Goal: Task Accomplishment & Management: Manage account settings

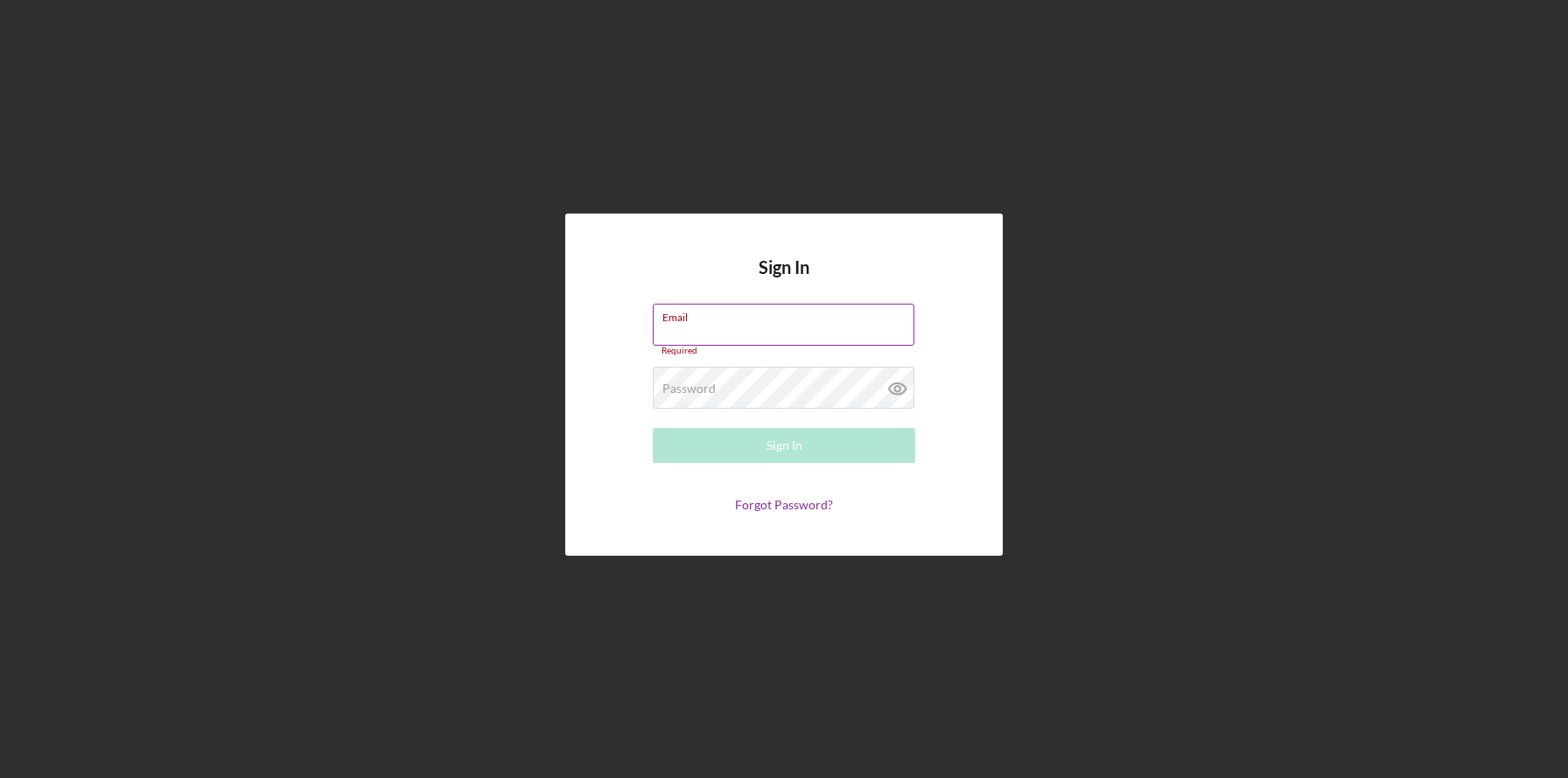
click at [749, 327] on input "Email" at bounding box center [784, 324] width 262 height 42
type input "[PERSON_NAME][EMAIL_ADDRESS][DOMAIN_NAME]"
click at [759, 507] on link "Forgot Password?" at bounding box center [784, 505] width 98 height 15
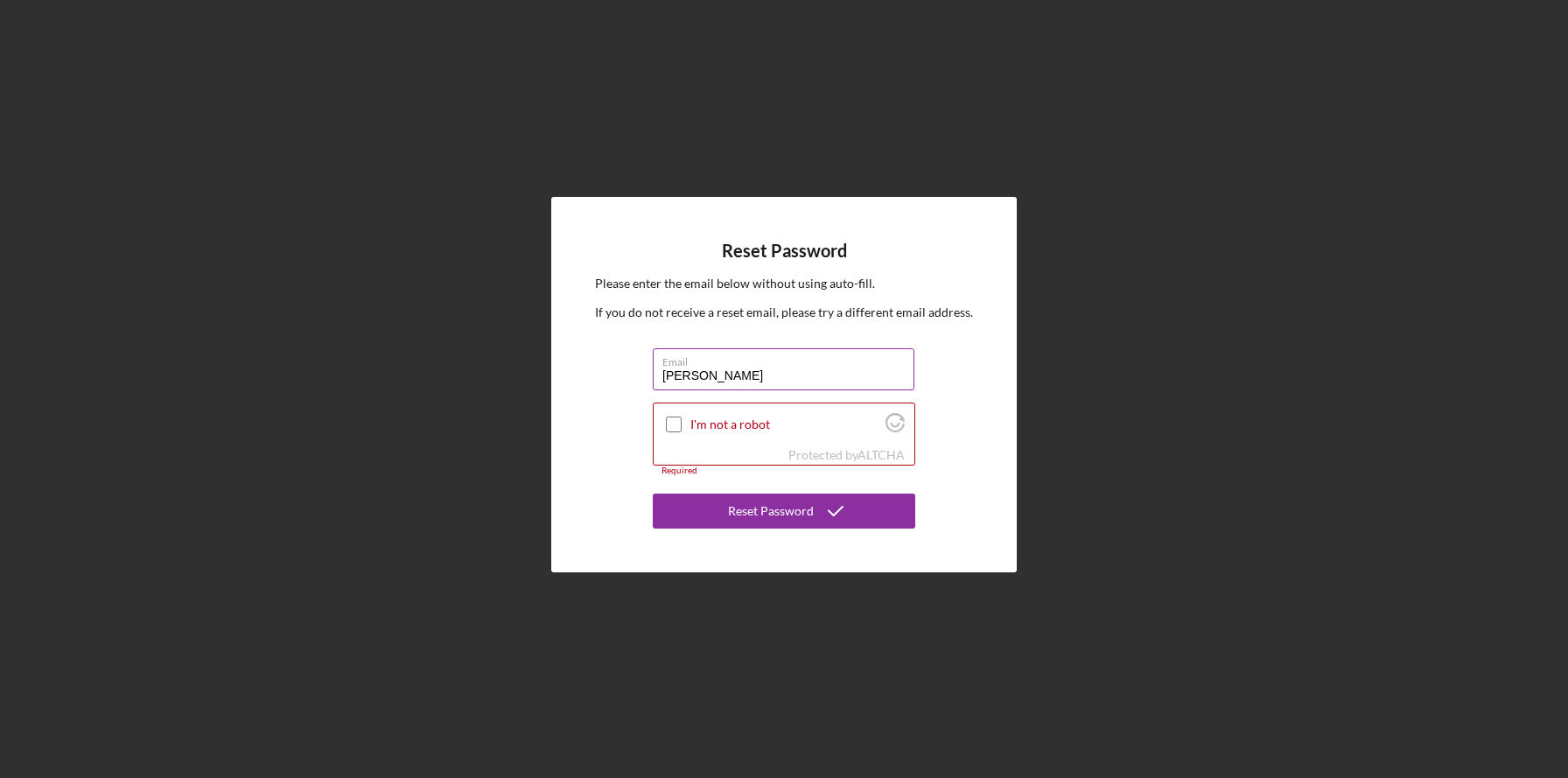
type input "[PERSON_NAME][EMAIL_ADDRESS][DOMAIN_NAME]"
click at [676, 425] on input "I'm not a robot" at bounding box center [674, 424] width 16 height 16
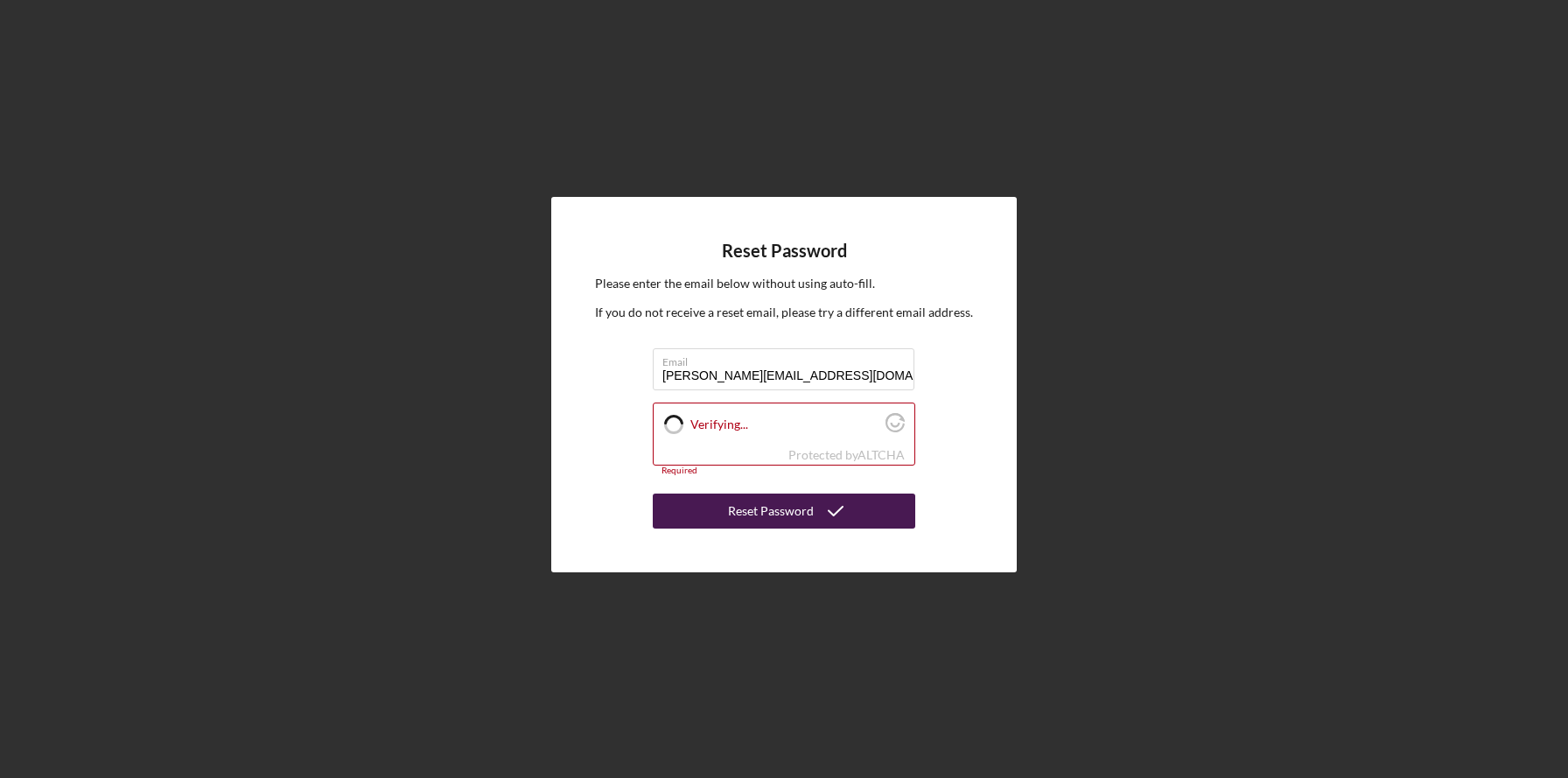
checkbox input "true"
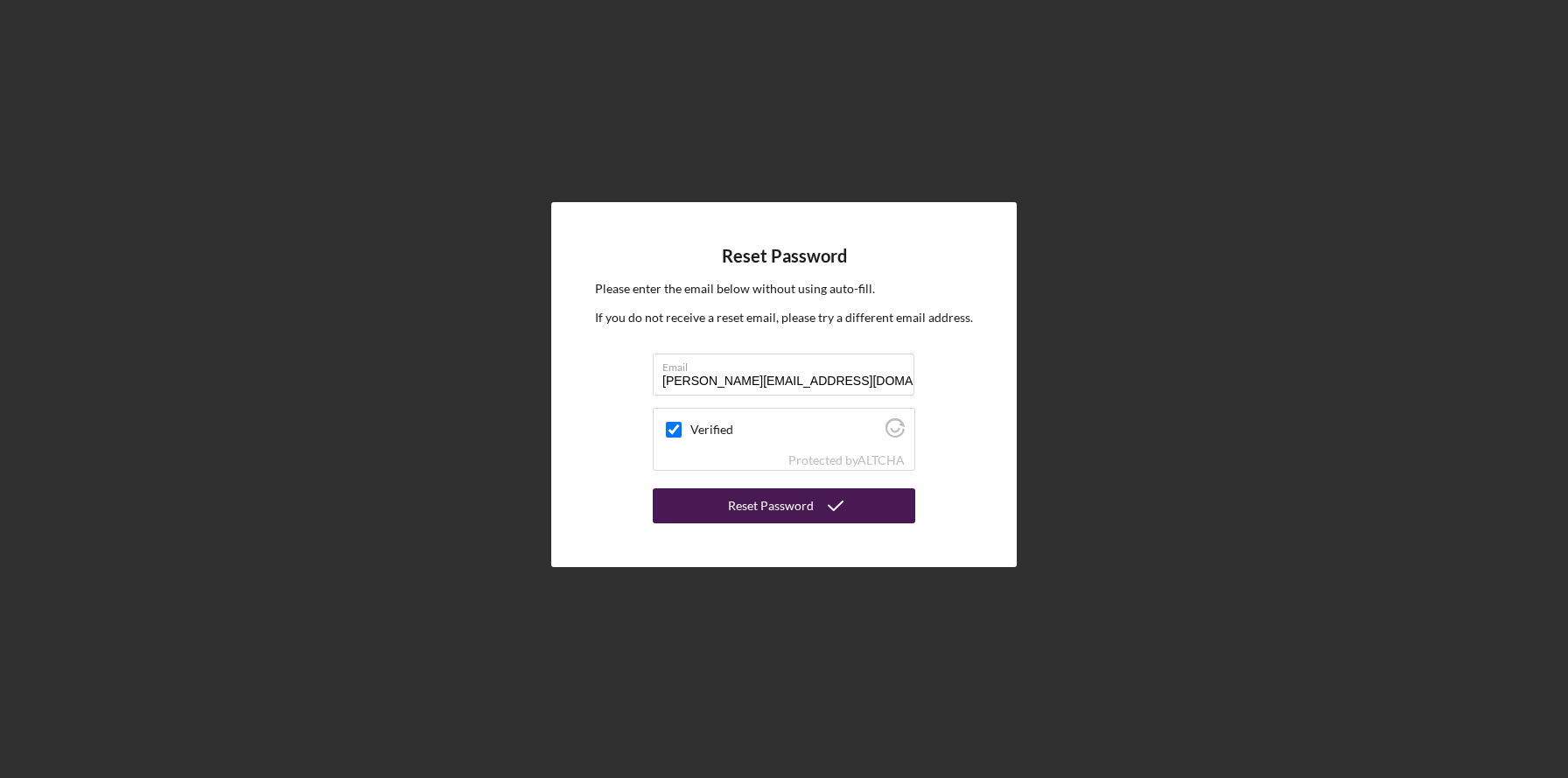
click at [730, 515] on button "Reset Password" at bounding box center [784, 506] width 263 height 35
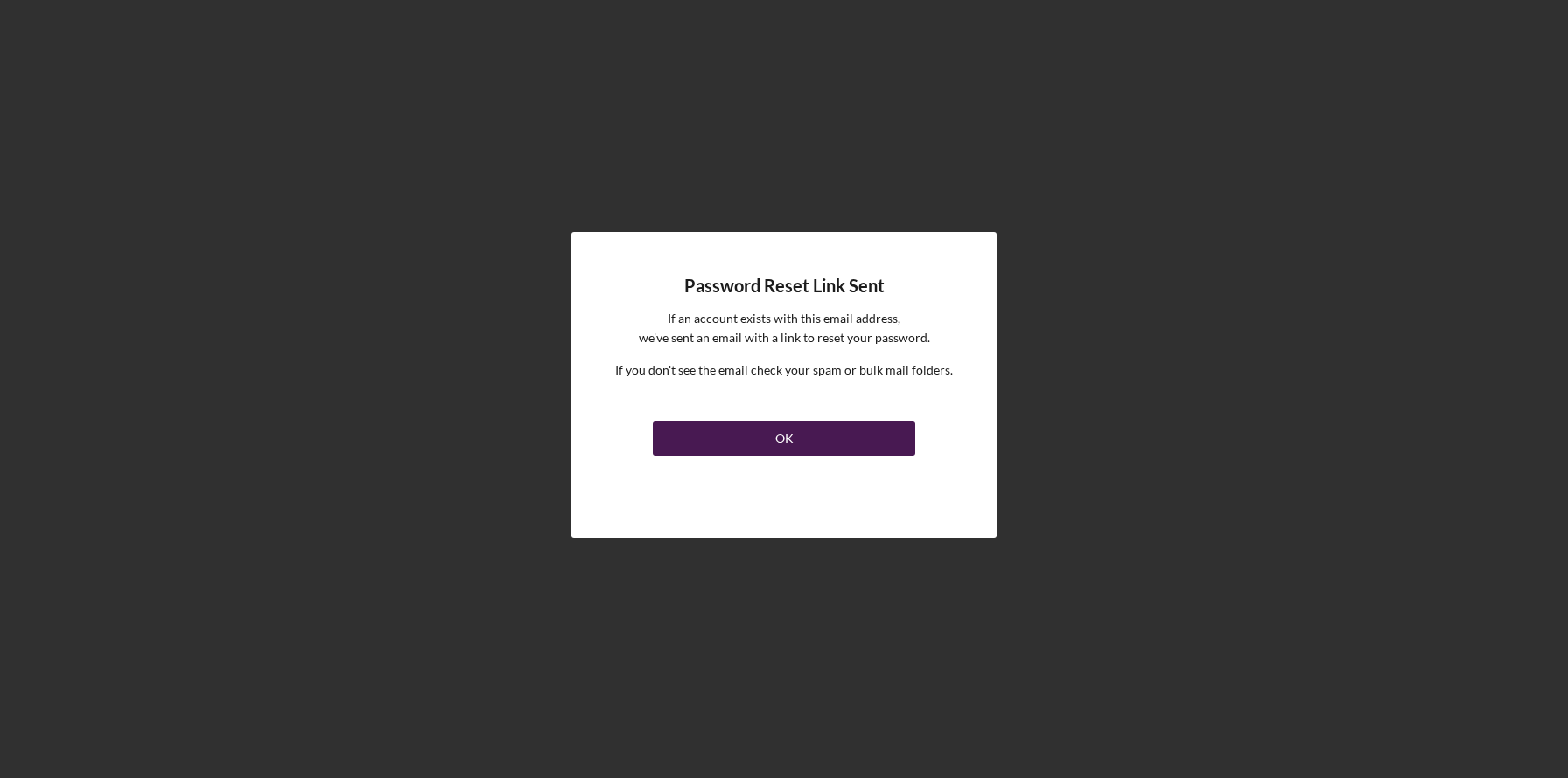
click at [787, 442] on div "OK" at bounding box center [784, 438] width 18 height 35
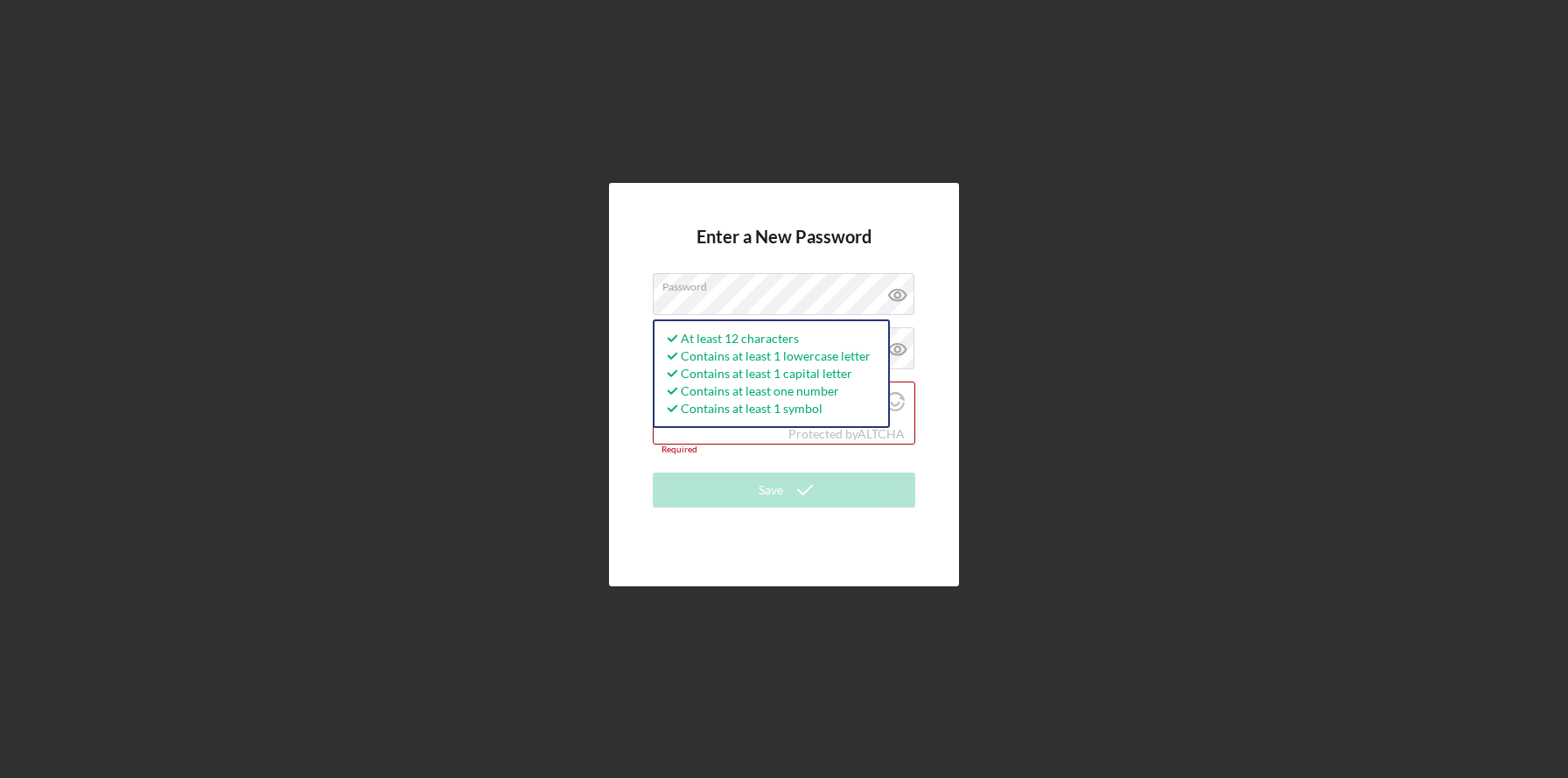
click at [1002, 321] on div "Enter a New Password Password At least 12 characters Contains at least 1 lowerc…" at bounding box center [784, 385] width 1551 height 769
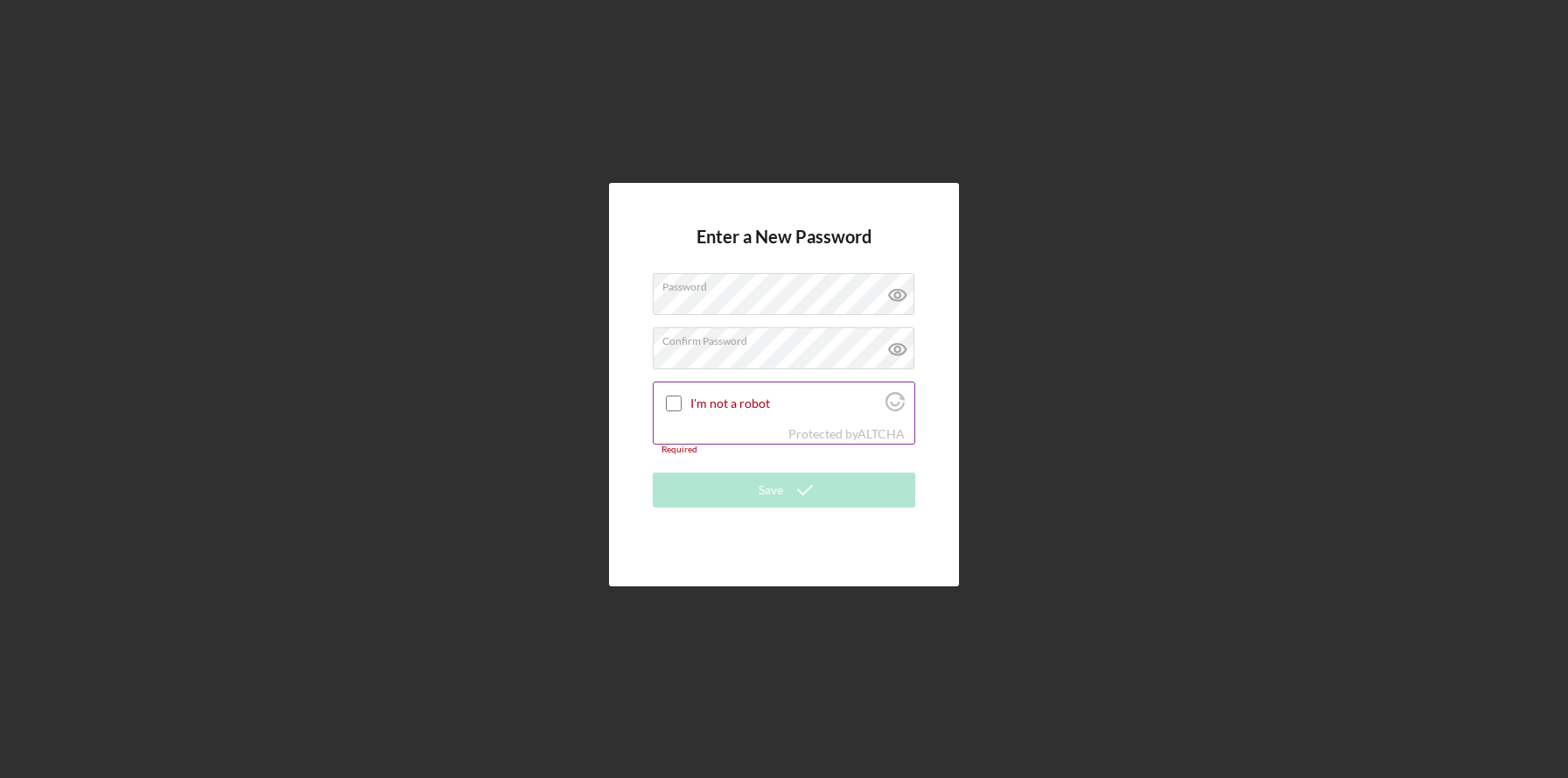
click at [679, 395] on input "I'm not a robot" at bounding box center [674, 403] width 16 height 16
checkbox input "true"
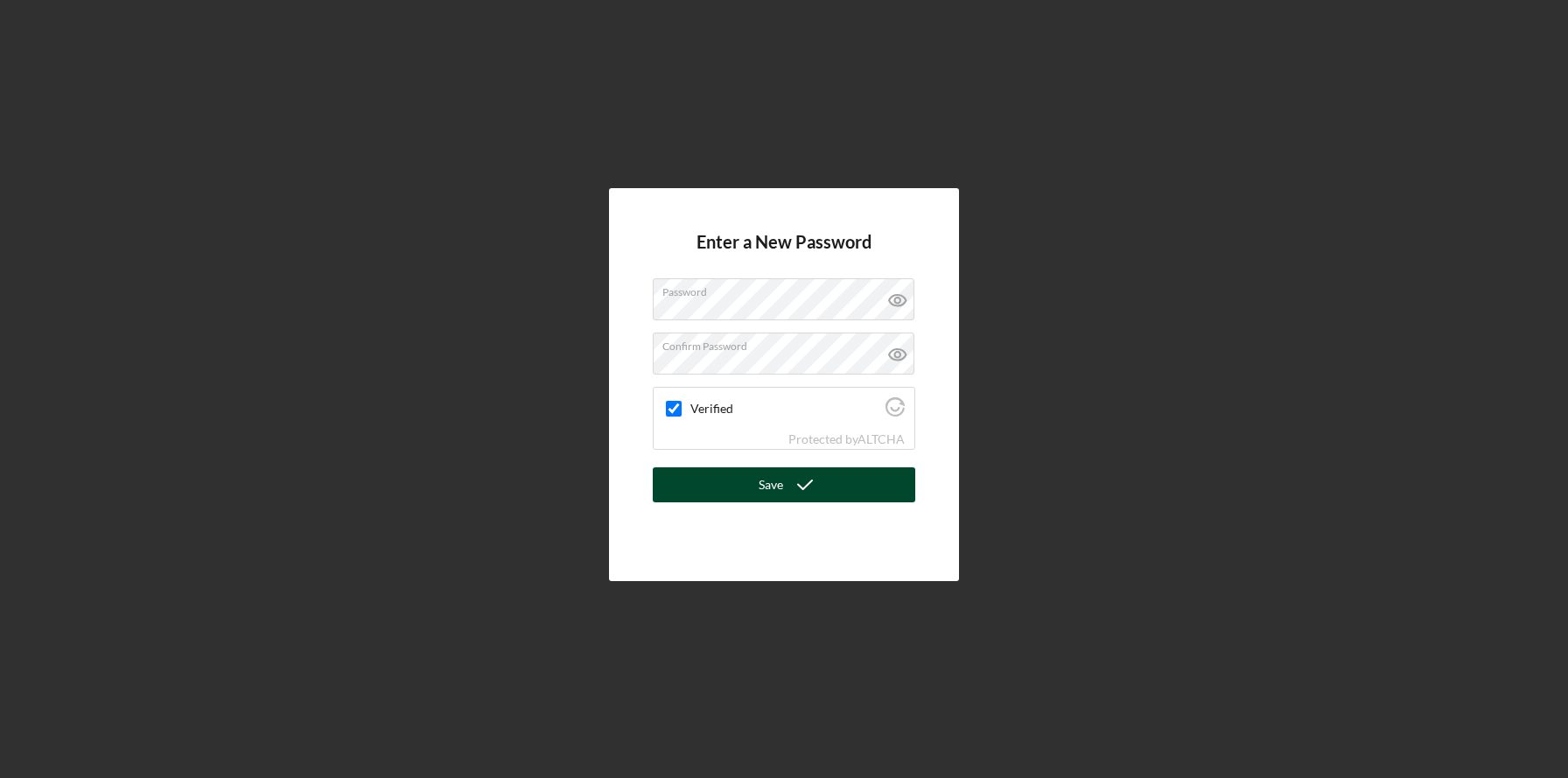
click at [734, 489] on button "Save" at bounding box center [784, 484] width 263 height 35
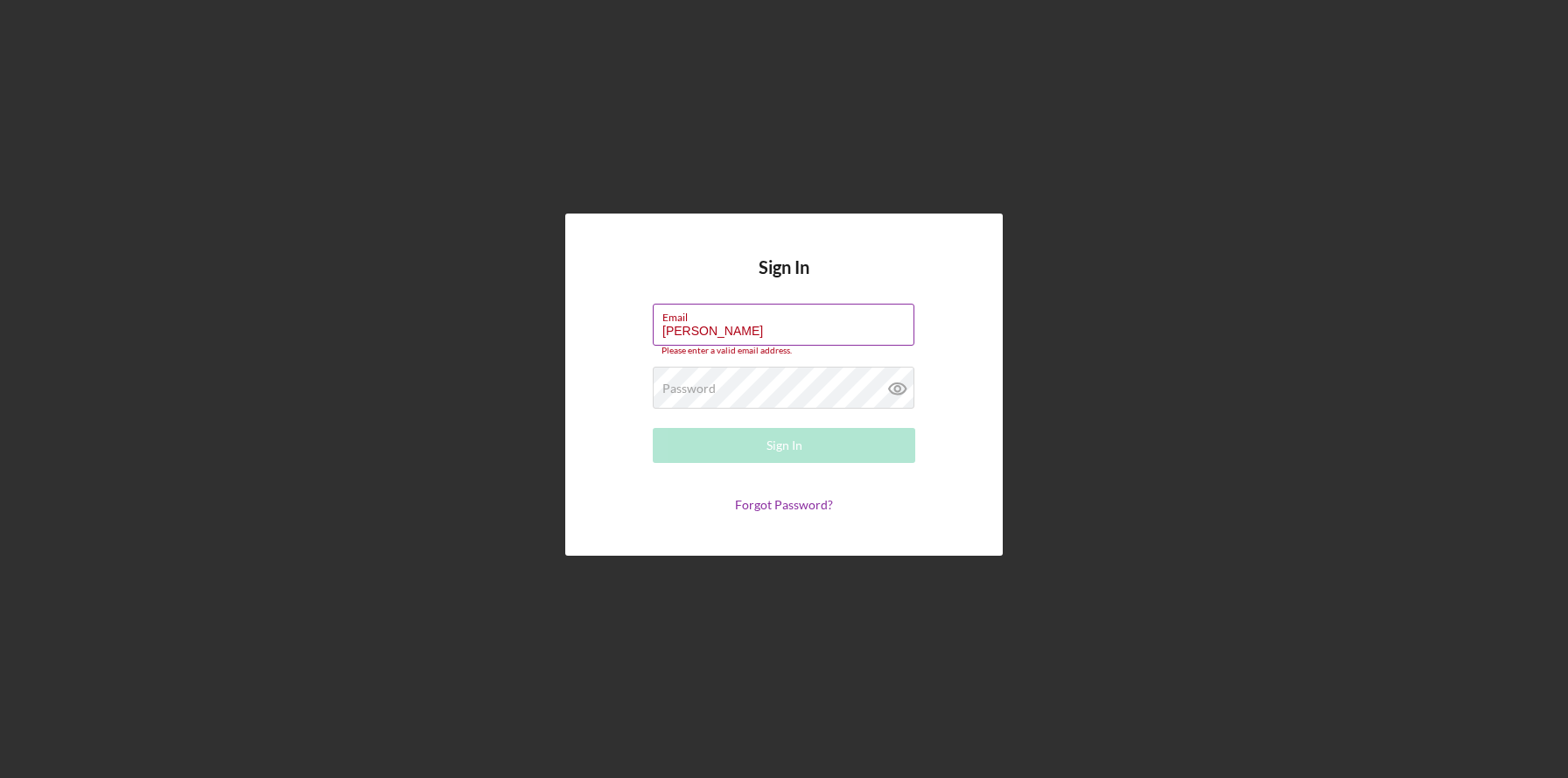
type input "[PERSON_NAME][EMAIL_ADDRESS][DOMAIN_NAME]"
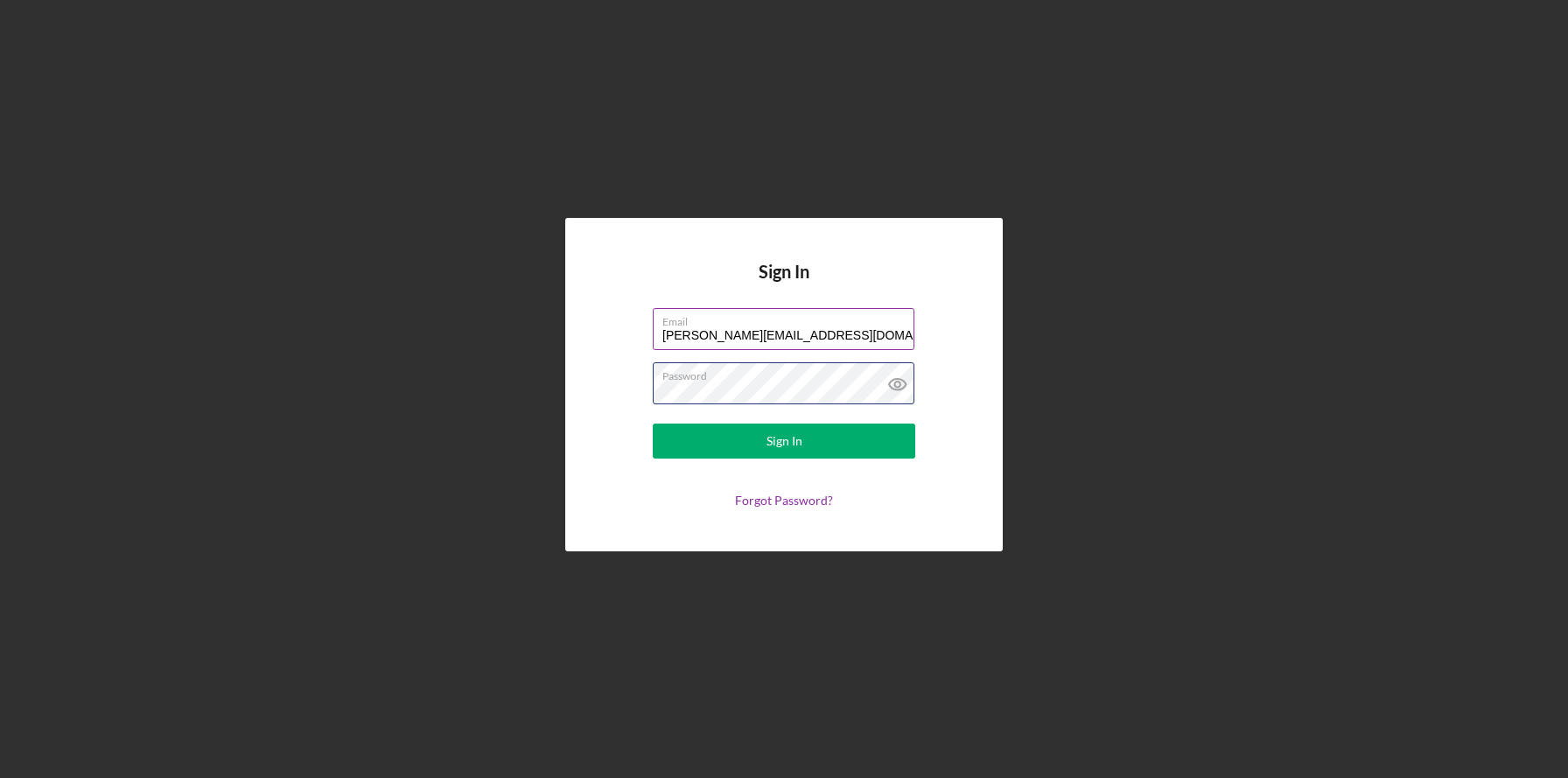
click at [653, 424] on button "Sign In" at bounding box center [784, 441] width 263 height 35
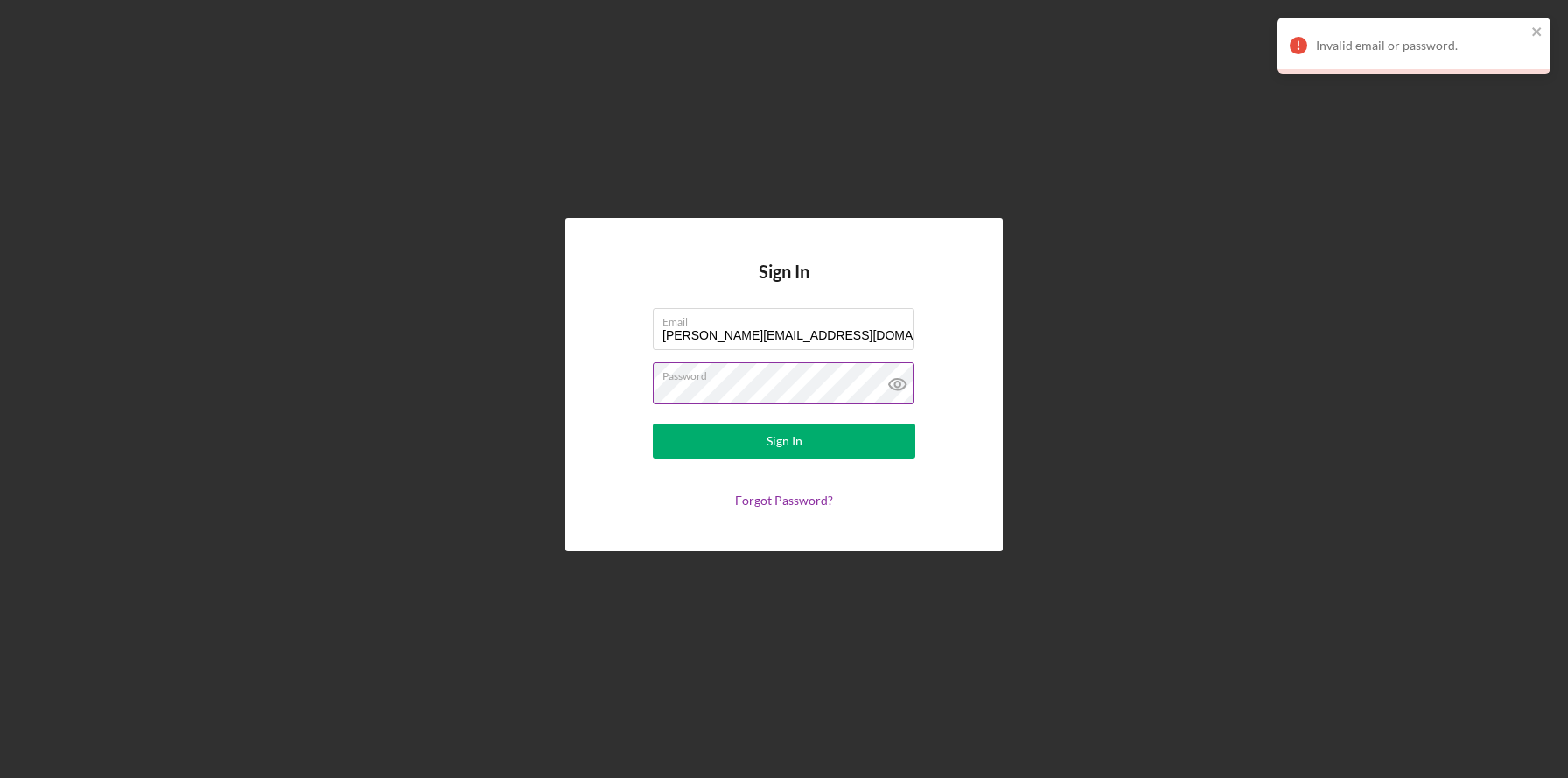
click at [895, 384] on icon at bounding box center [897, 385] width 6 height 6
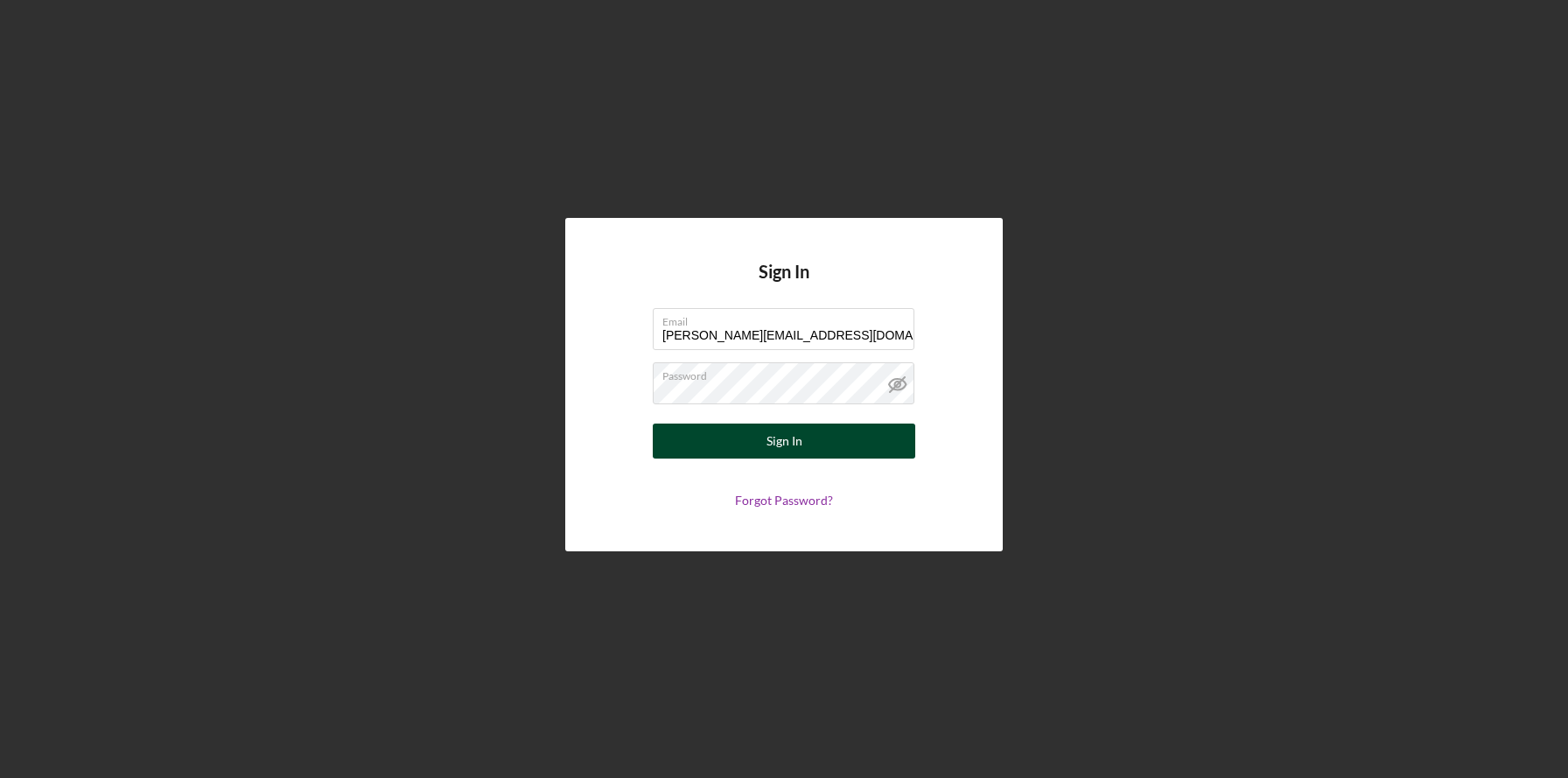
click at [834, 443] on button "Sign In" at bounding box center [784, 441] width 263 height 35
